Goal: Use online tool/utility: Utilize a website feature to perform a specific function

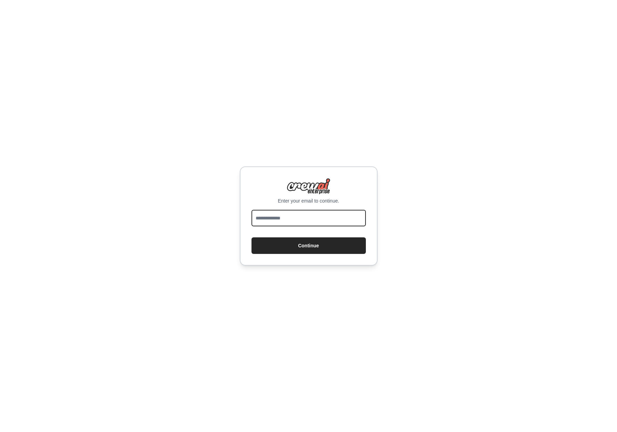
click at [309, 215] on input "email" at bounding box center [308, 218] width 114 height 17
type input "**********"
click at [251, 237] on button "Continue" at bounding box center [308, 245] width 114 height 17
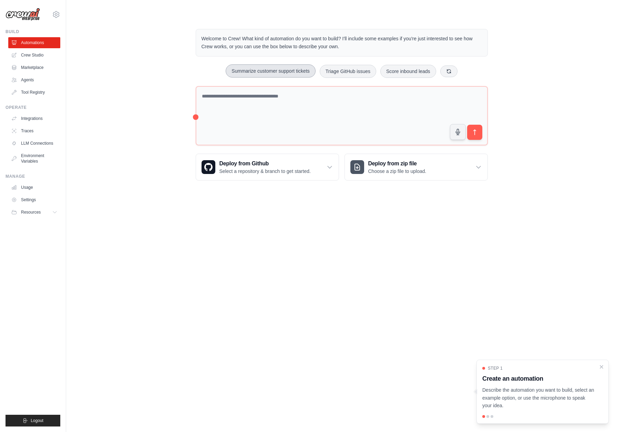
click at [273, 73] on button "Summarize customer support tickets" at bounding box center [270, 70] width 90 height 13
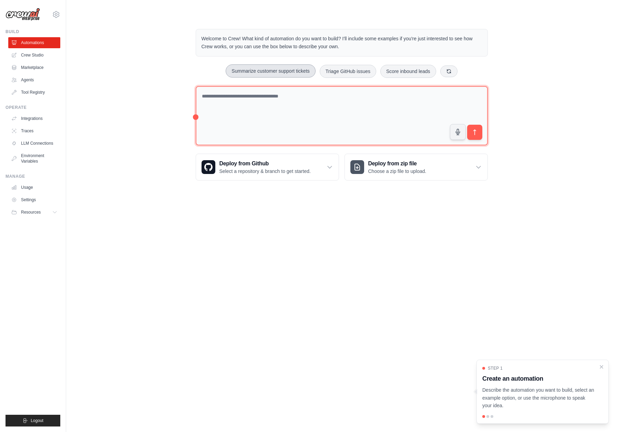
type textarea "**********"
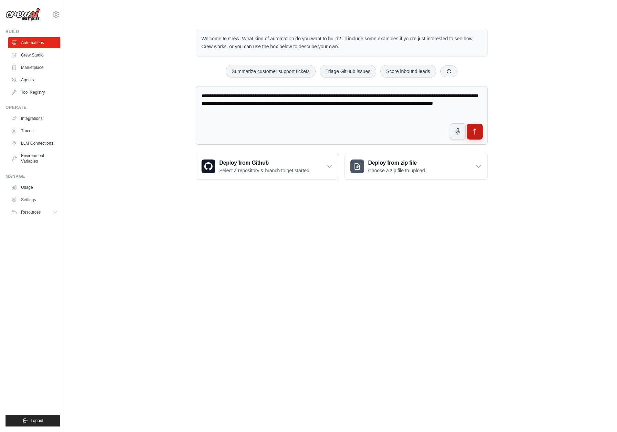
drag, startPoint x: 475, startPoint y: 132, endPoint x: 477, endPoint y: 138, distance: 6.6
click at [475, 132] on icon "submit" at bounding box center [474, 131] width 7 height 7
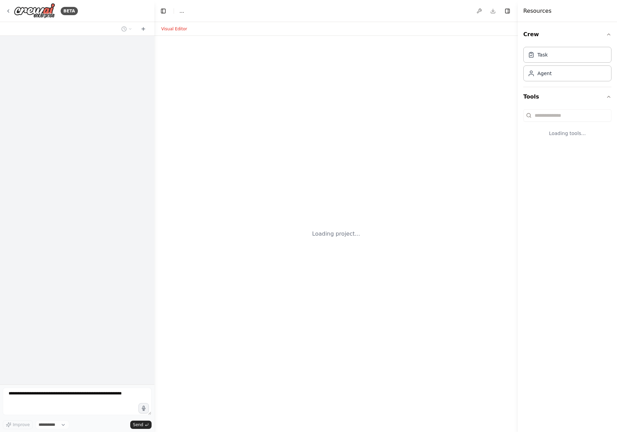
select select "****"
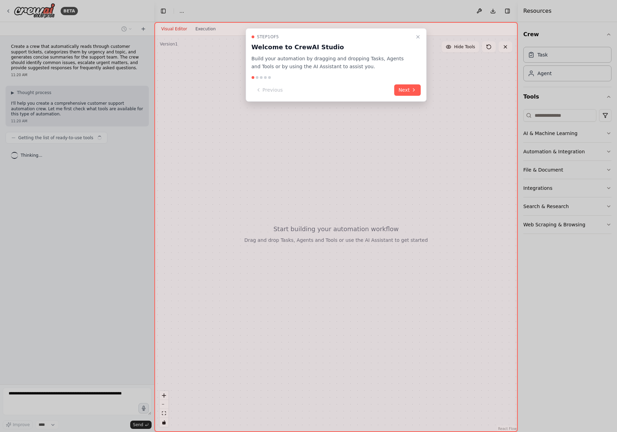
click at [413, 92] on icon at bounding box center [414, 90] width 6 height 6
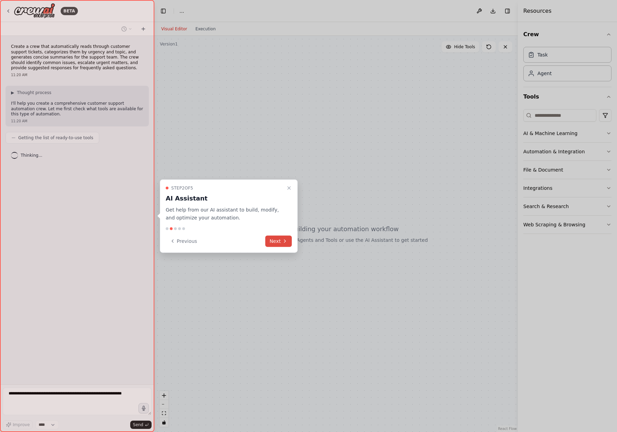
click at [285, 241] on icon at bounding box center [284, 241] width 1 height 3
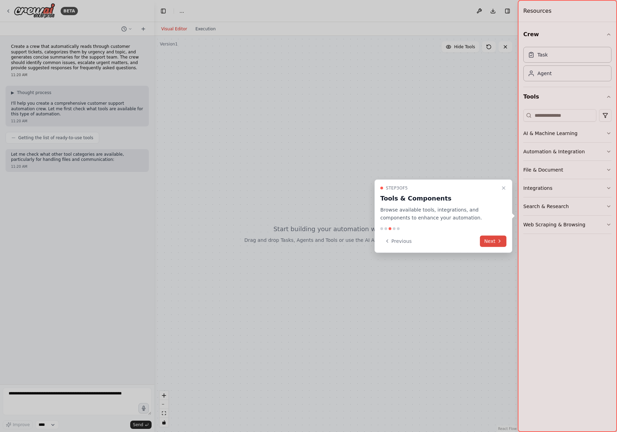
click at [501, 242] on icon at bounding box center [499, 241] width 6 height 6
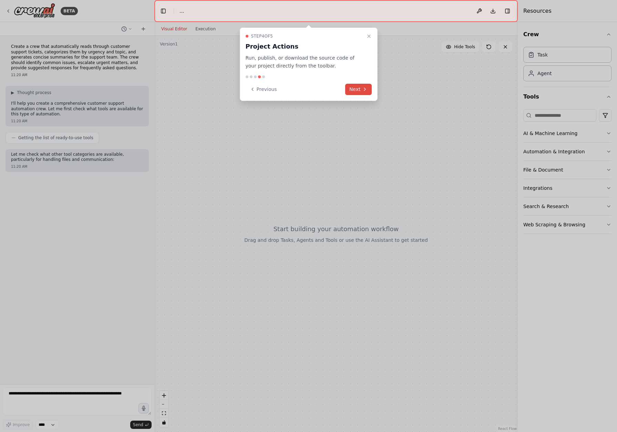
click at [359, 90] on button "Next" at bounding box center [358, 89] width 27 height 11
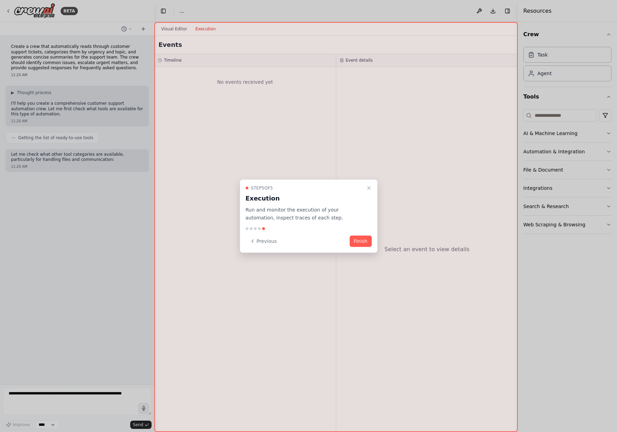
drag, startPoint x: 354, startPoint y: 240, endPoint x: 380, endPoint y: 243, distance: 26.0
click at [354, 240] on button "Finish" at bounding box center [360, 240] width 22 height 11
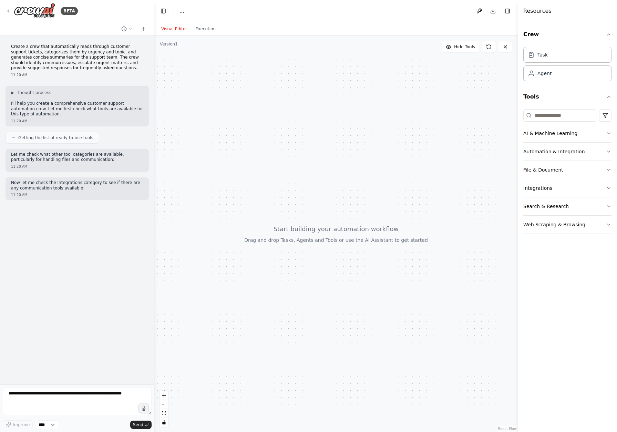
click at [176, 32] on button "Visual Editor" at bounding box center [174, 29] width 34 height 8
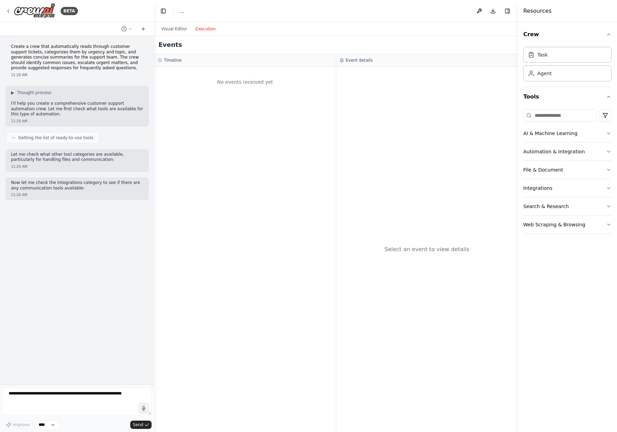
click at [210, 30] on button "Execution" at bounding box center [205, 29] width 29 height 8
click at [180, 28] on button "Visual Editor" at bounding box center [174, 29] width 34 height 8
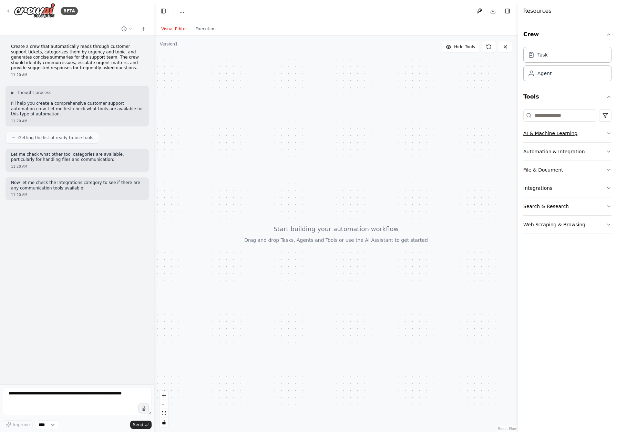
click at [577, 133] on button "AI & Machine Learning" at bounding box center [567, 133] width 88 height 18
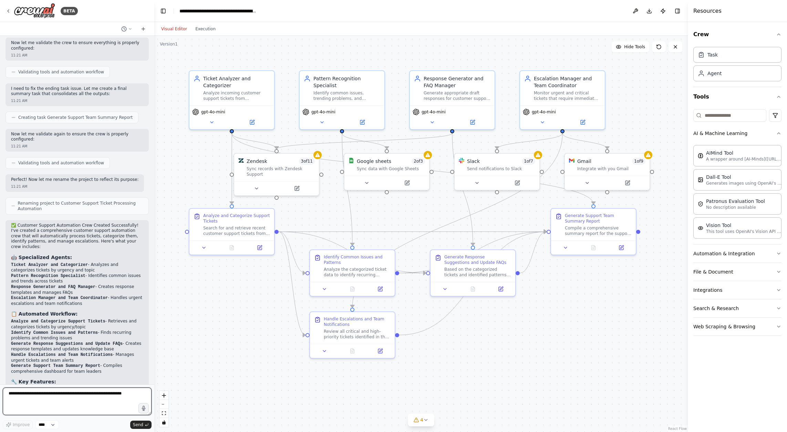
scroll to position [628, 0]
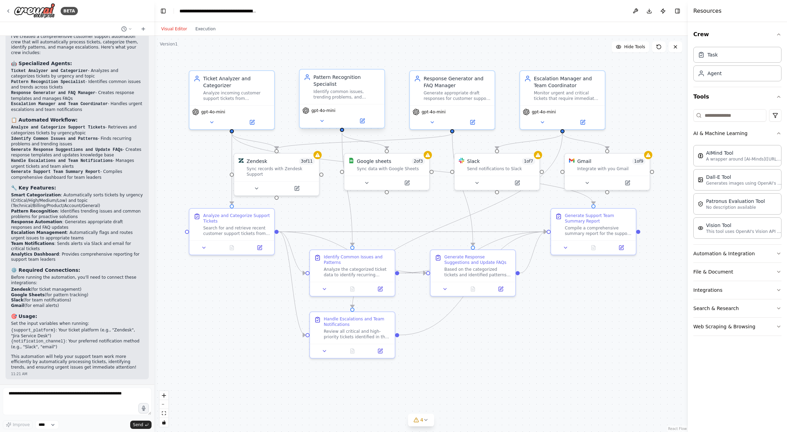
click at [350, 90] on div "Identify common issues, trending problems, and recurring patterns across multip…" at bounding box center [346, 94] width 67 height 11
click at [324, 123] on icon at bounding box center [322, 121] width 6 height 6
click at [364, 122] on icon at bounding box center [362, 121] width 6 height 6
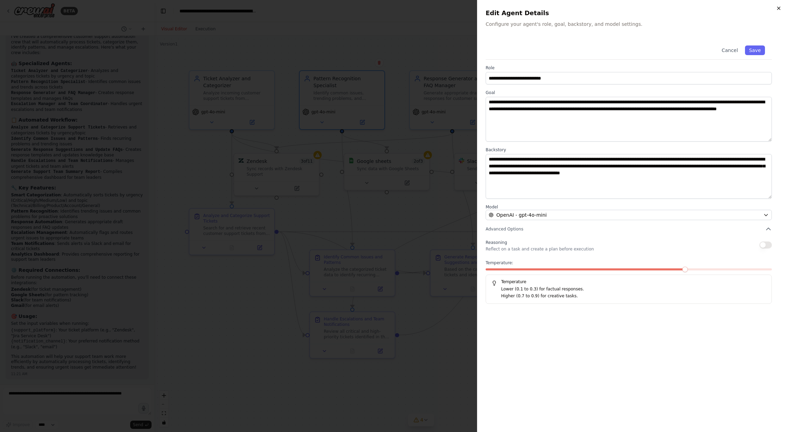
click at [616, 10] on icon "button" at bounding box center [779, 9] width 6 height 6
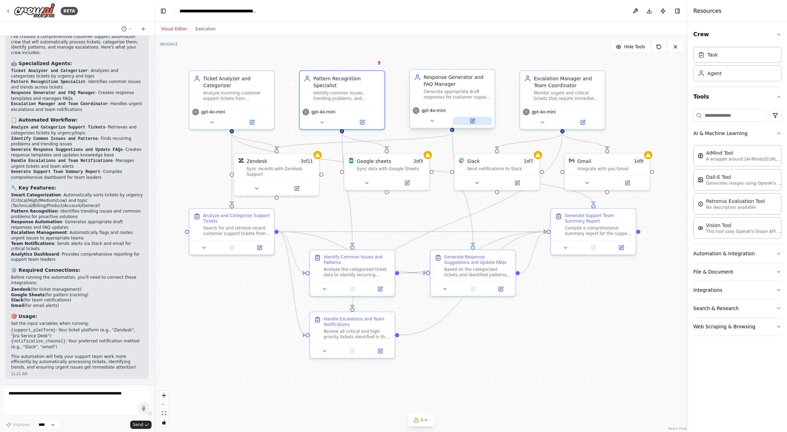
click at [477, 124] on button at bounding box center [472, 121] width 39 height 8
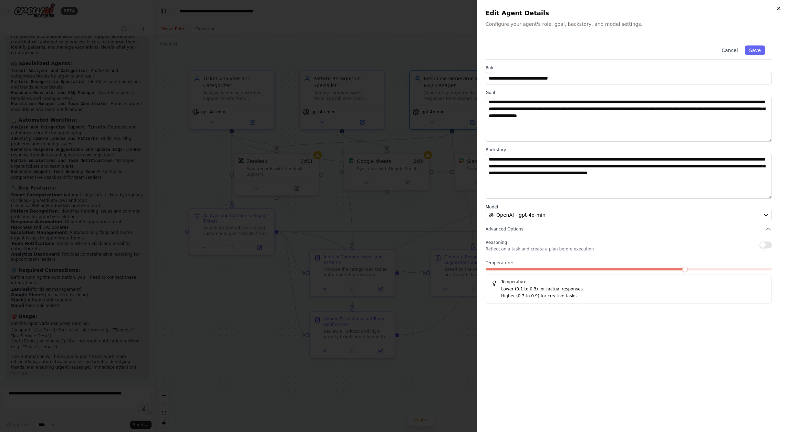
click at [616, 9] on icon "button" at bounding box center [779, 9] width 6 height 6
